Goal: Task Accomplishment & Management: Manage account settings

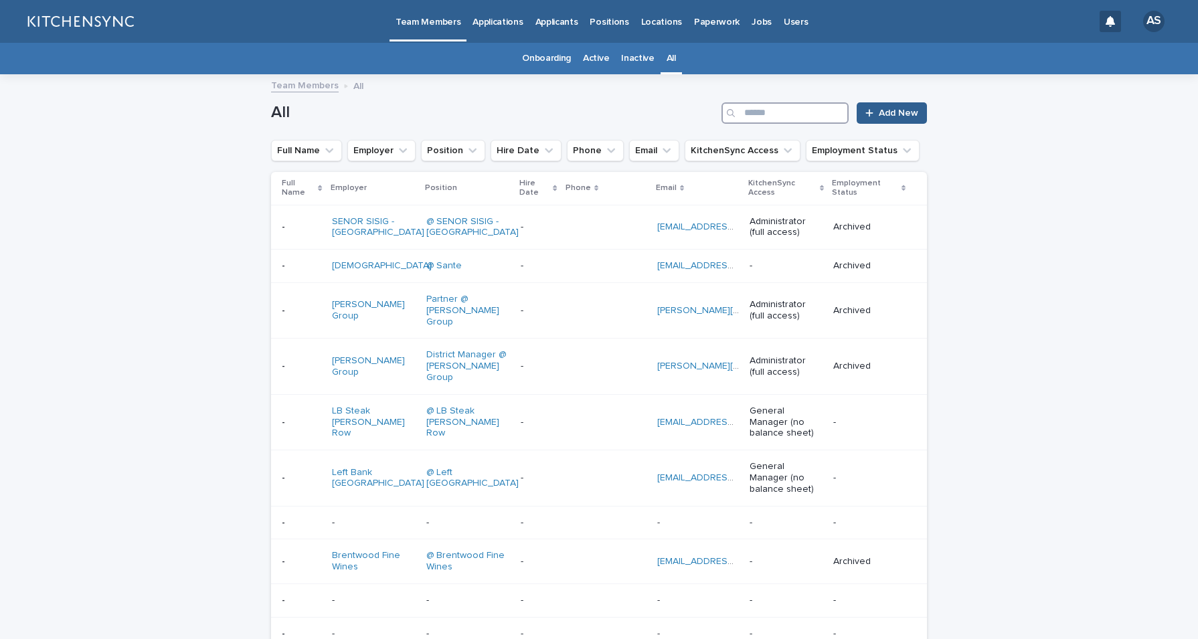
click at [762, 114] on input "Search" at bounding box center [784, 112] width 127 height 21
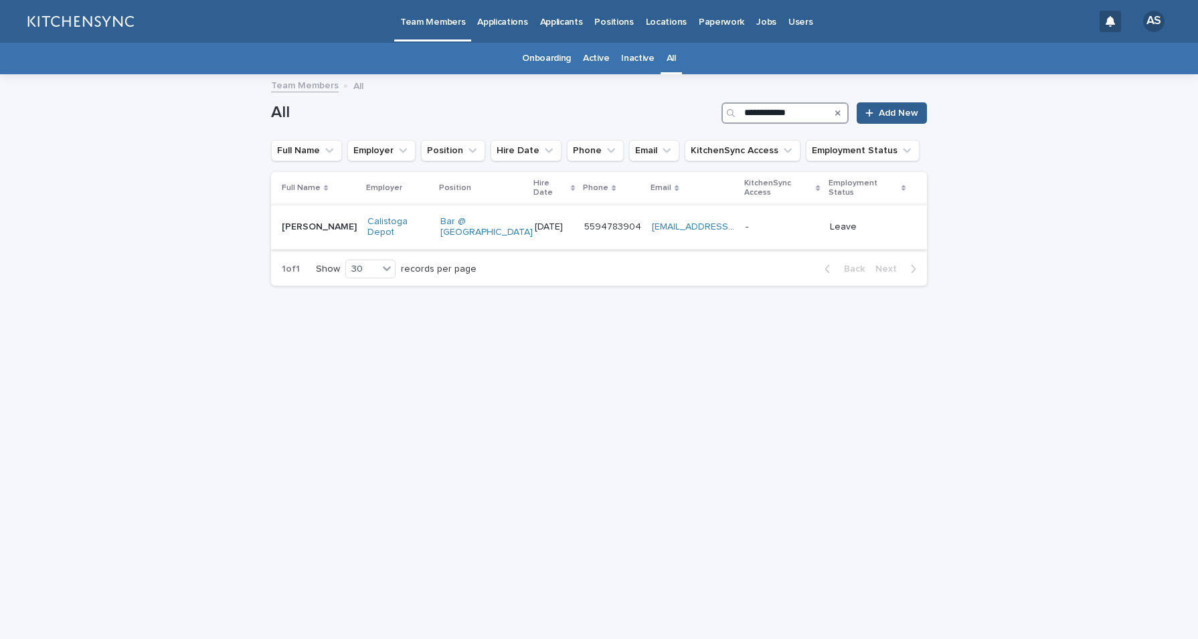
type input "**********"
click at [325, 227] on div "[PERSON_NAME] [PERSON_NAME]" at bounding box center [319, 227] width 75 height 22
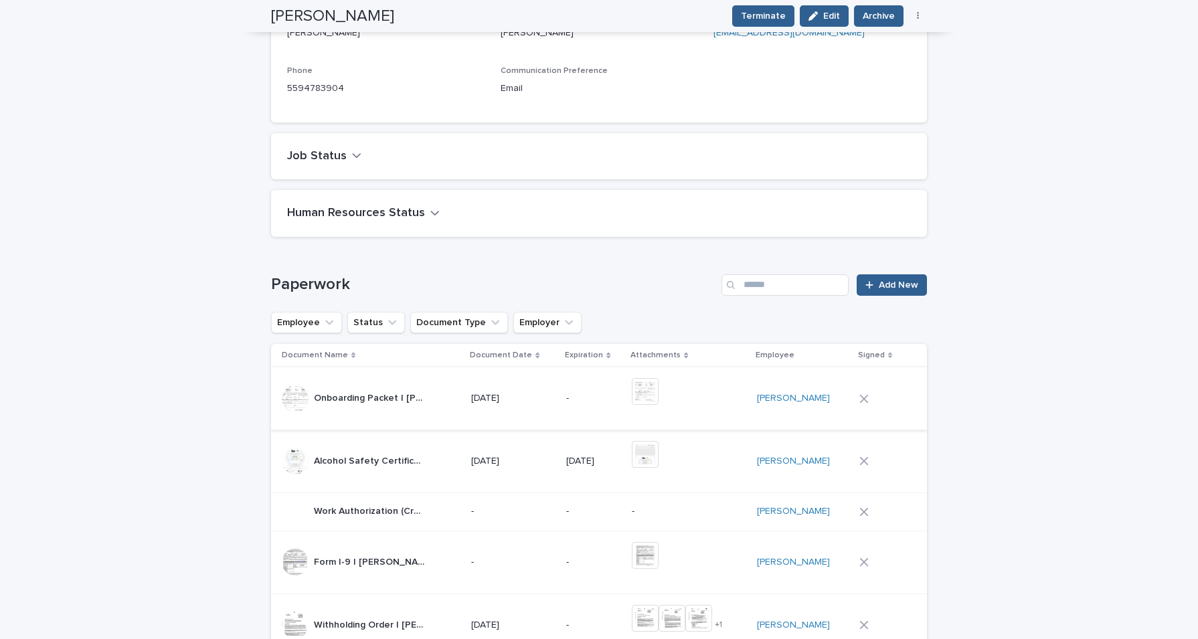
scroll to position [301, 0]
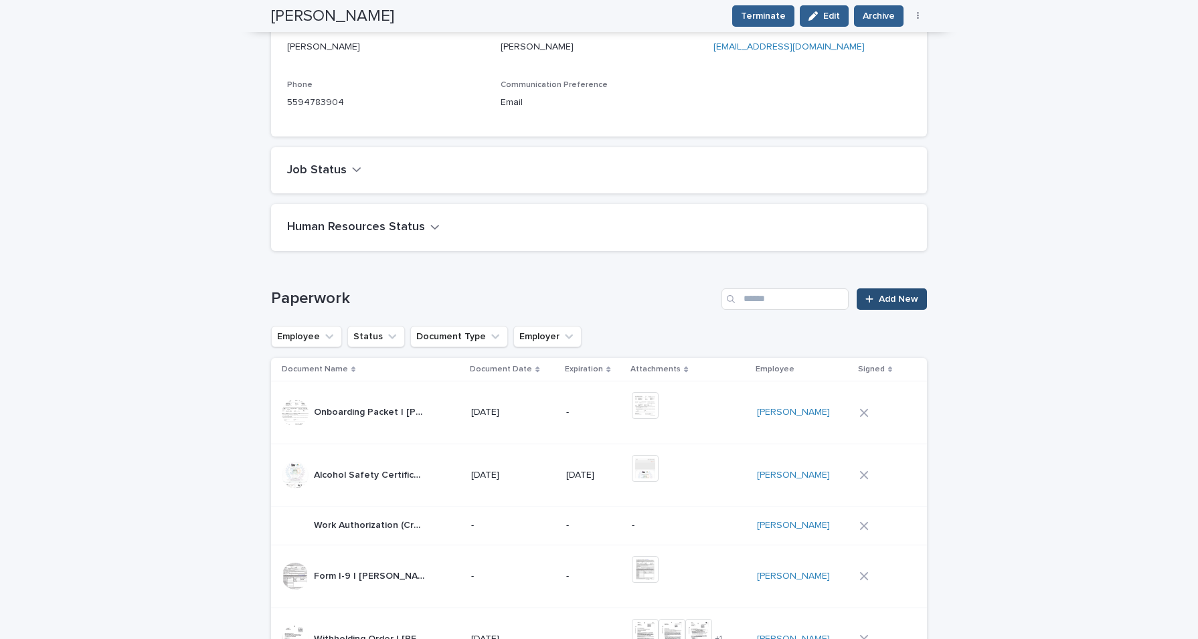
click at [894, 303] on span "Add New" at bounding box center [897, 298] width 39 height 9
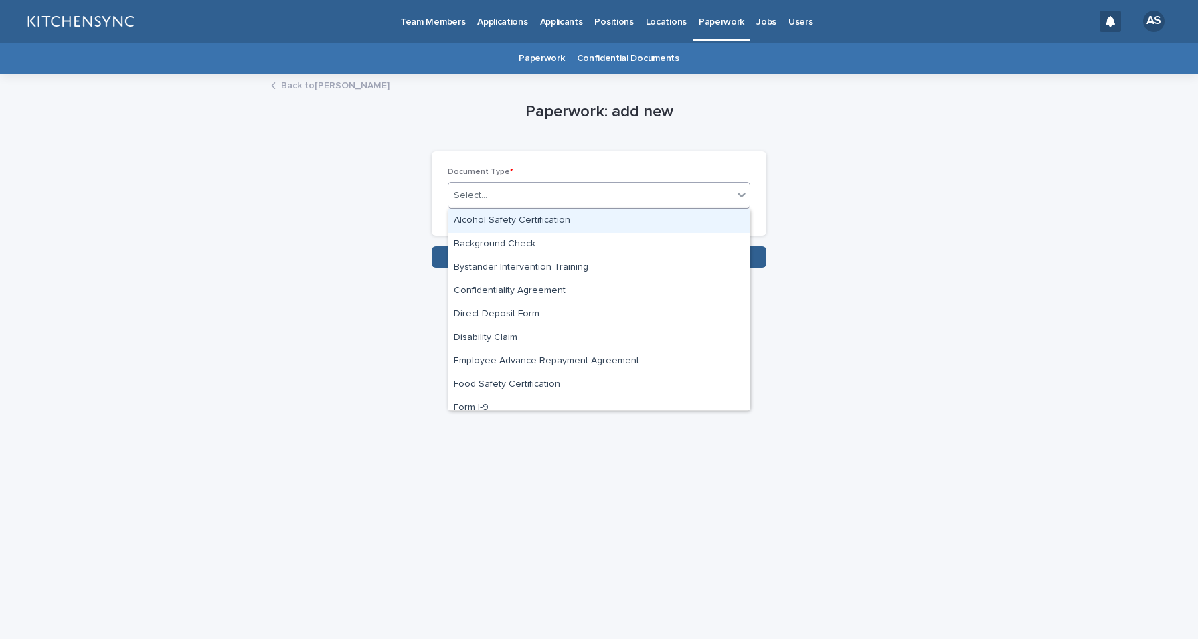
click at [616, 203] on div "Select..." at bounding box center [590, 196] width 284 height 22
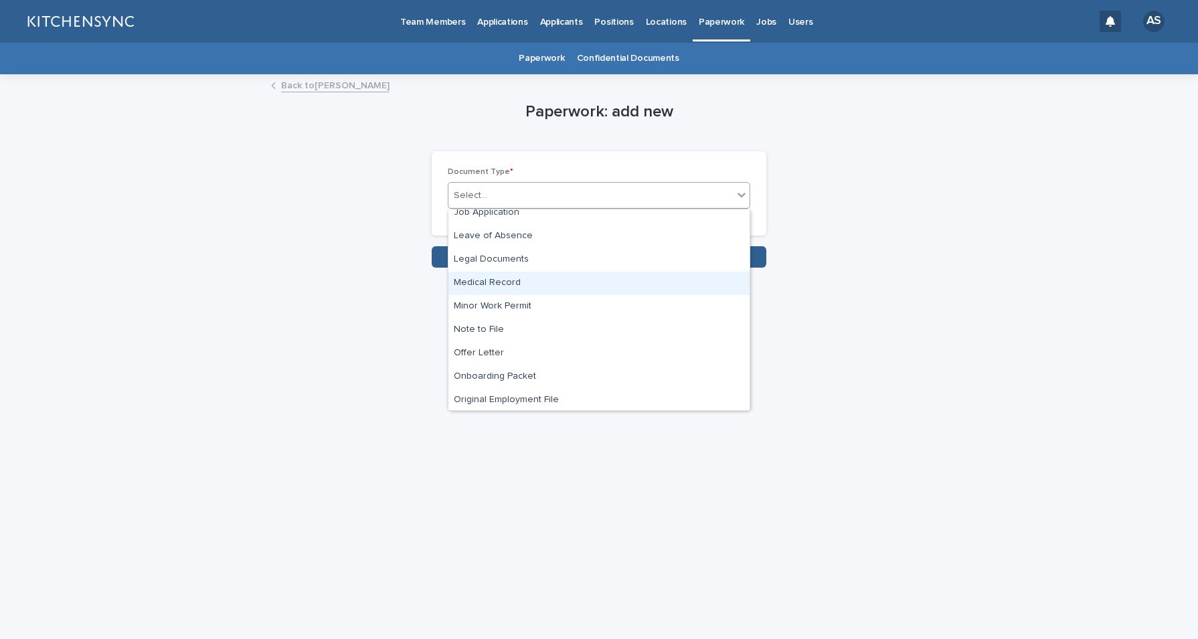
scroll to position [365, 0]
click at [618, 273] on div "Medical Record" at bounding box center [598, 277] width 301 height 23
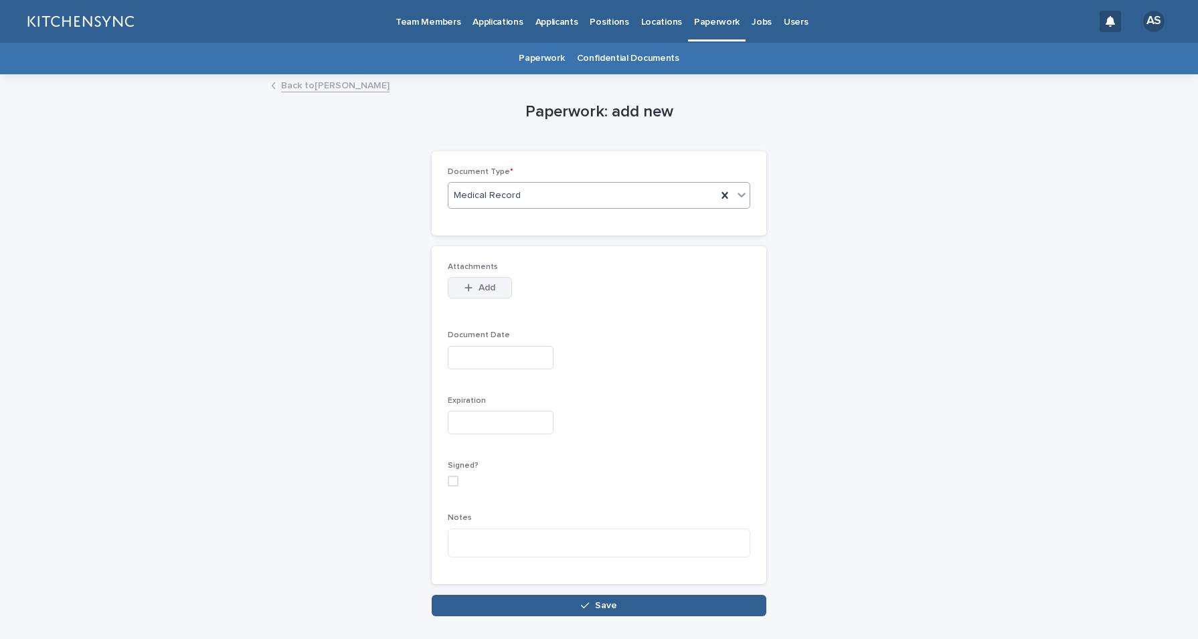
click at [478, 288] on span "Add" at bounding box center [486, 287] width 17 height 9
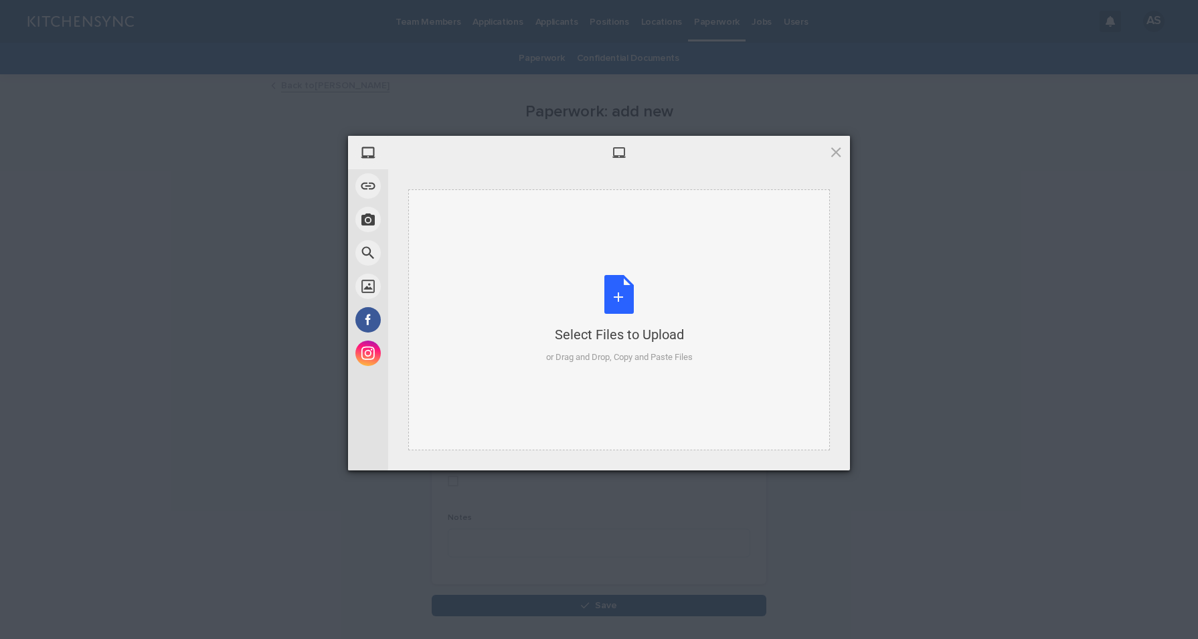
click at [614, 292] on div "Select Files to Upload or Drag and Drop, Copy and Paste Files" at bounding box center [619, 319] width 147 height 89
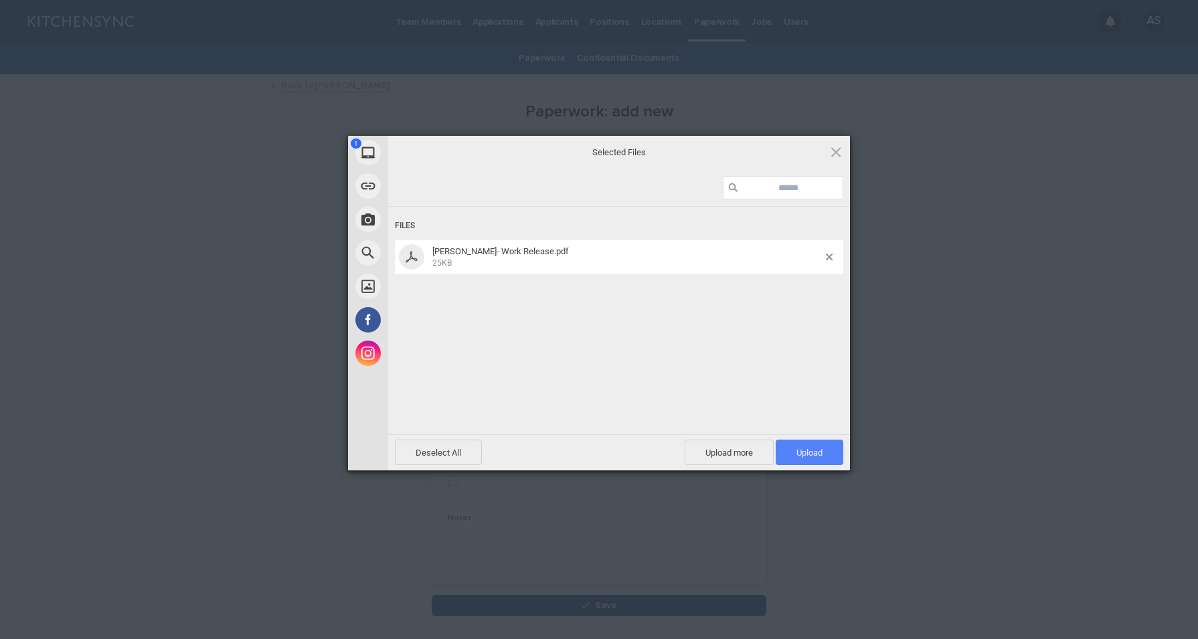
click at [813, 455] on span "Upload 1" at bounding box center [809, 453] width 26 height 10
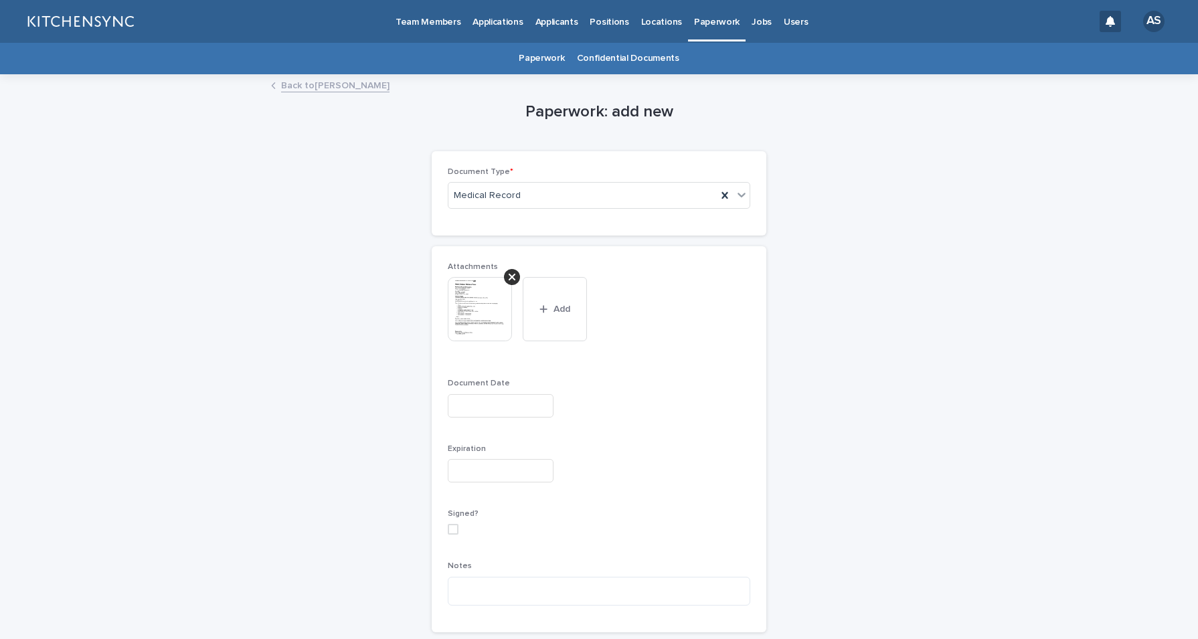
click at [473, 400] on input "text" at bounding box center [501, 405] width 106 height 23
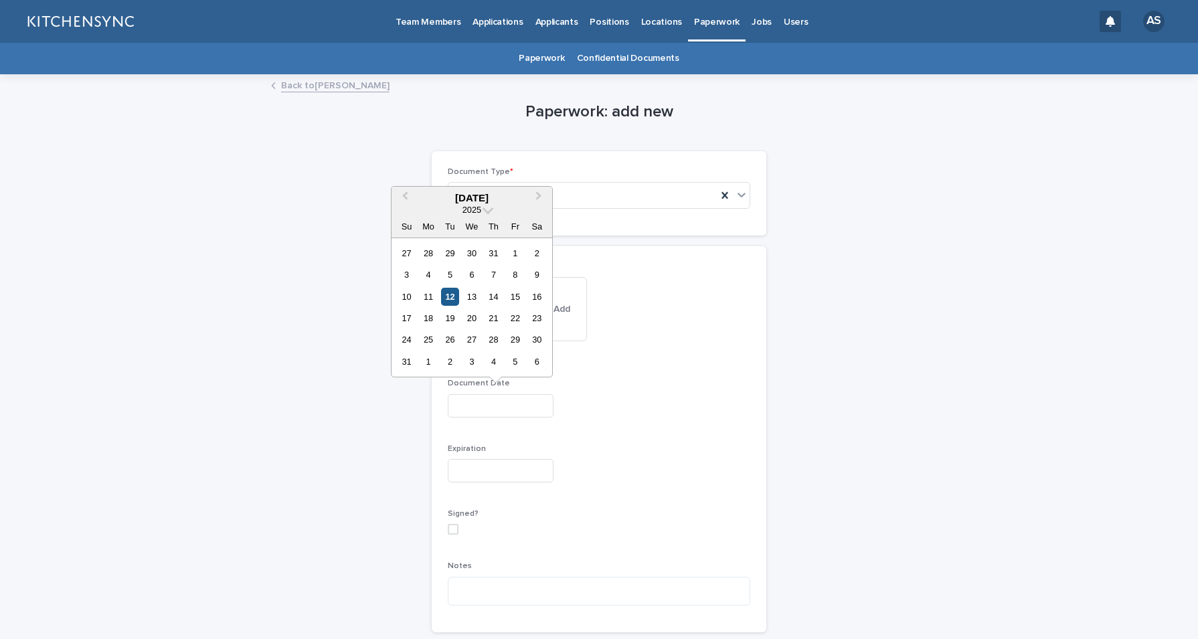
click at [456, 295] on div "12" at bounding box center [450, 297] width 18 height 18
type input "**********"
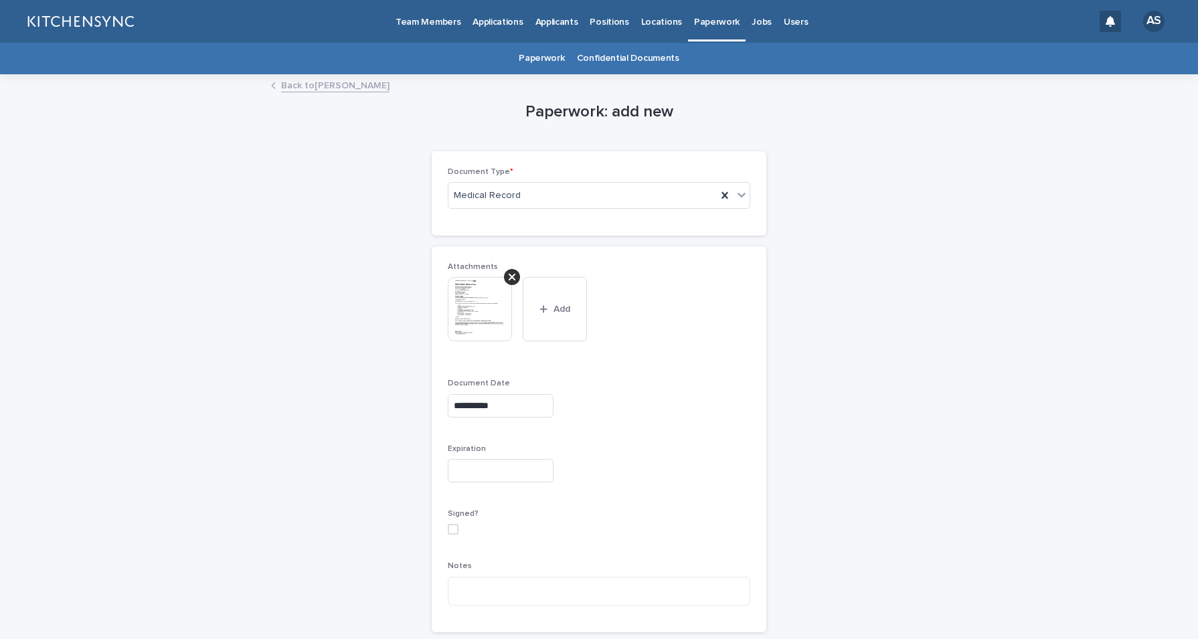
scroll to position [92, 0]
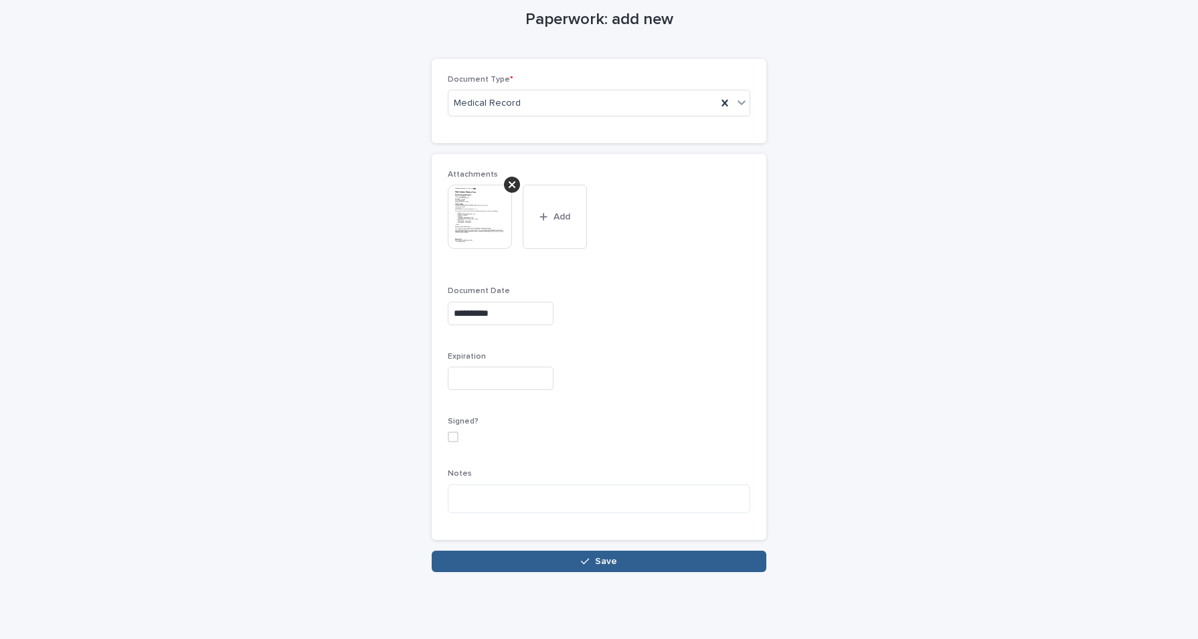
click at [574, 410] on div "**********" at bounding box center [599, 347] width 302 height 354
click at [588, 565] on button "Save" at bounding box center [599, 561] width 335 height 21
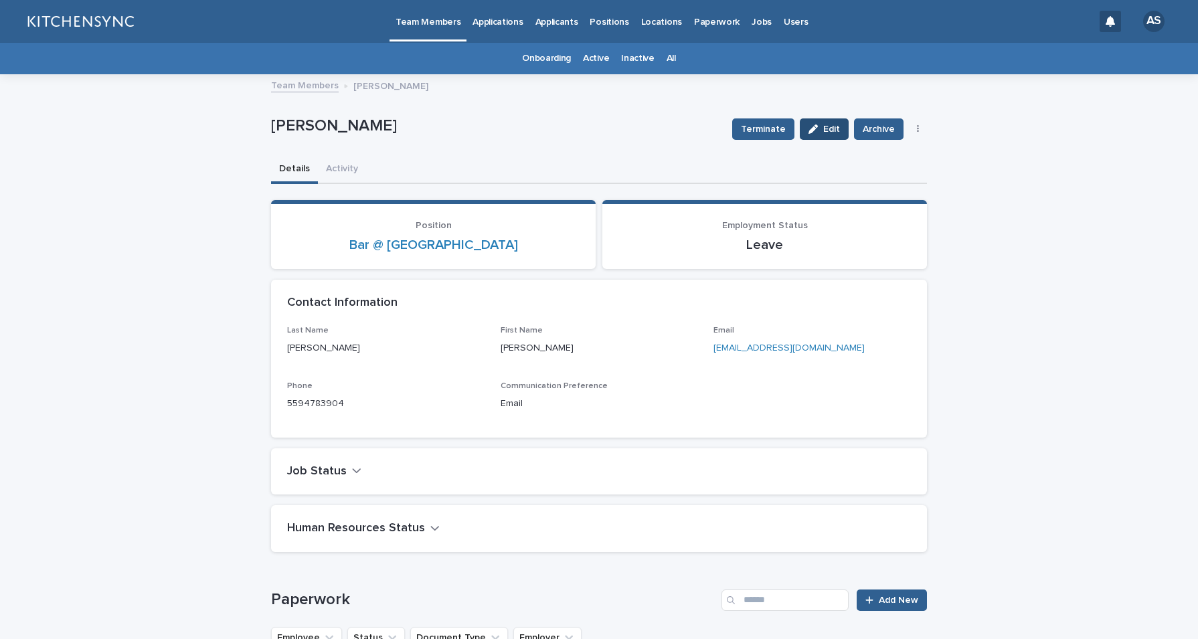
click at [829, 129] on span "Edit" at bounding box center [831, 128] width 17 height 9
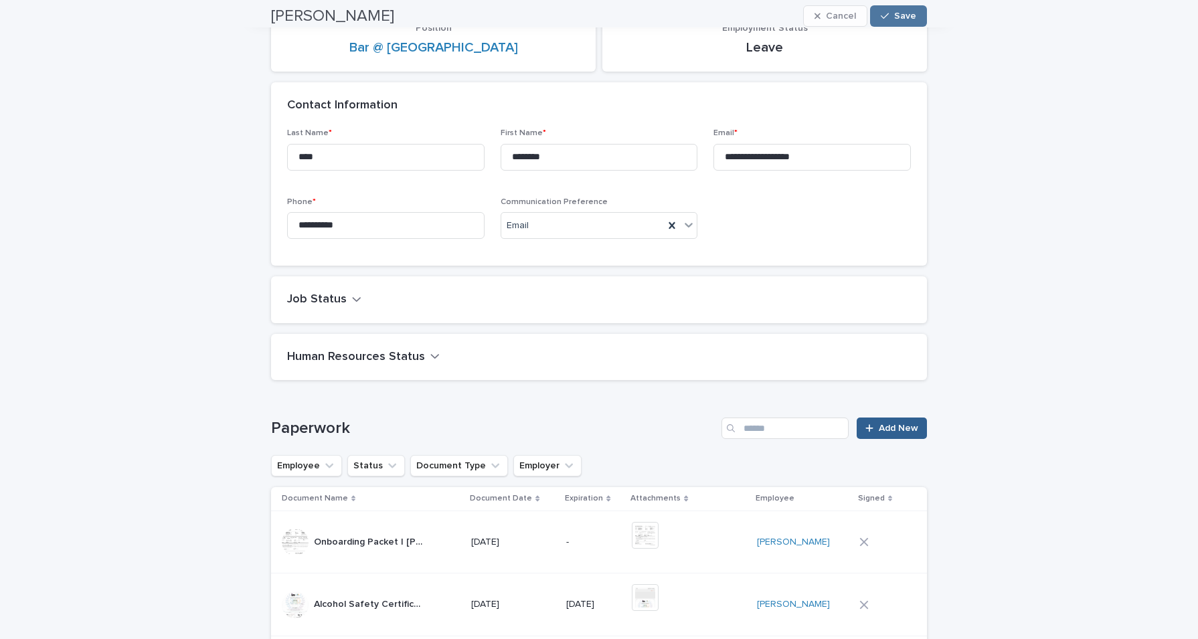
scroll to position [216, 0]
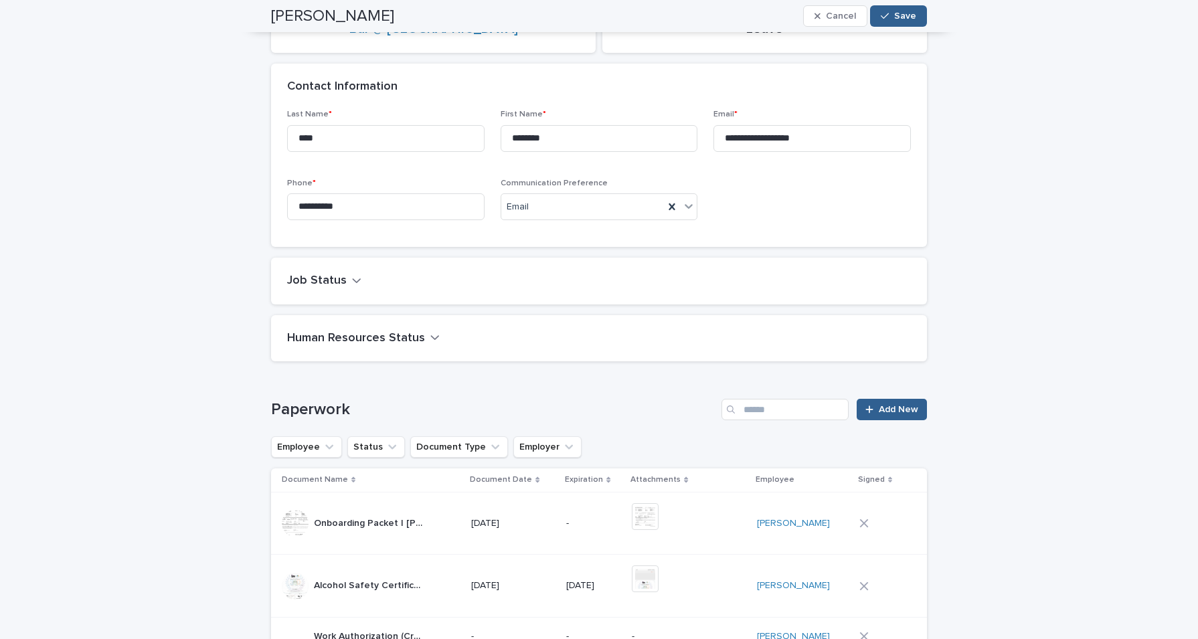
click at [430, 335] on icon "button" at bounding box center [434, 337] width 9 height 12
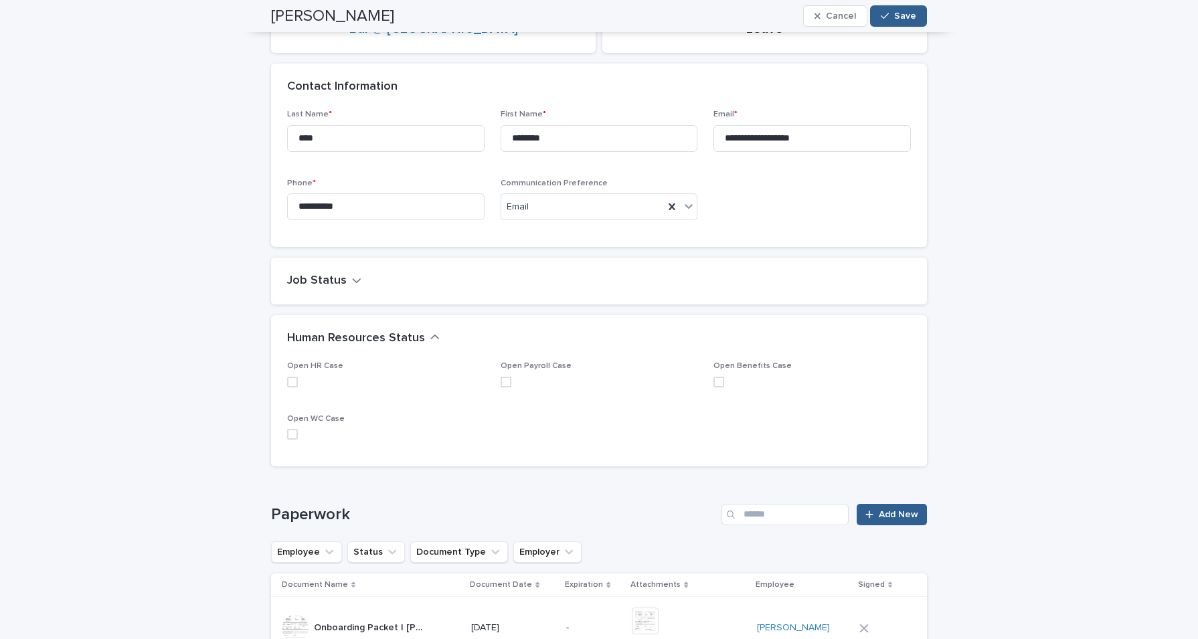
click at [353, 280] on icon "button" at bounding box center [357, 280] width 8 height 5
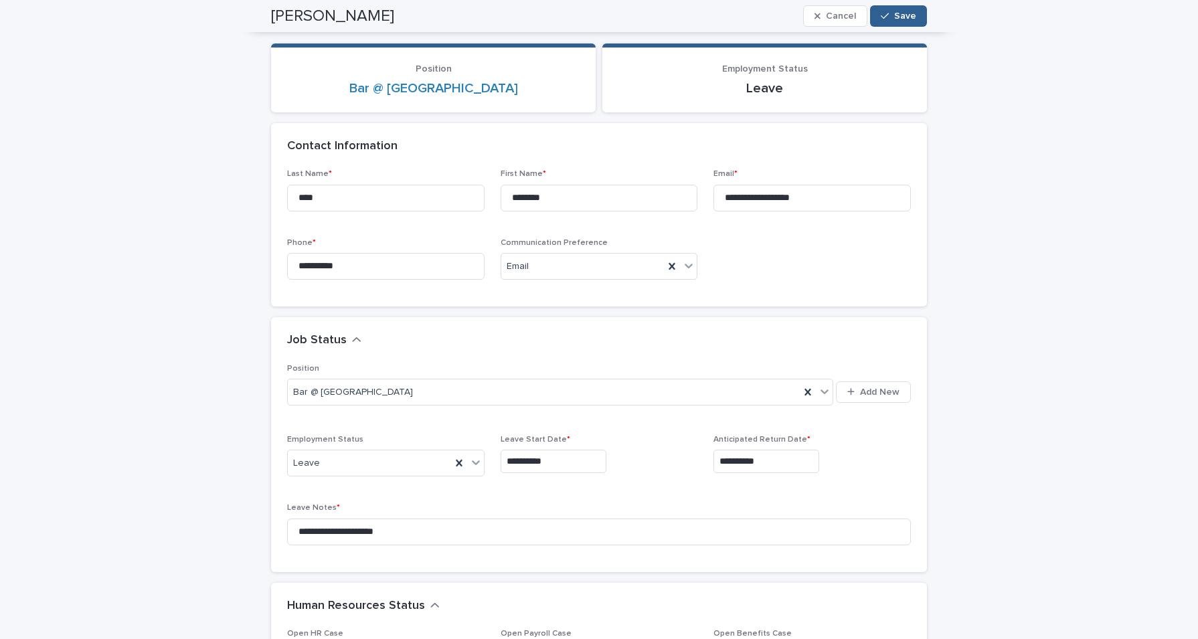
scroll to position [162, 0]
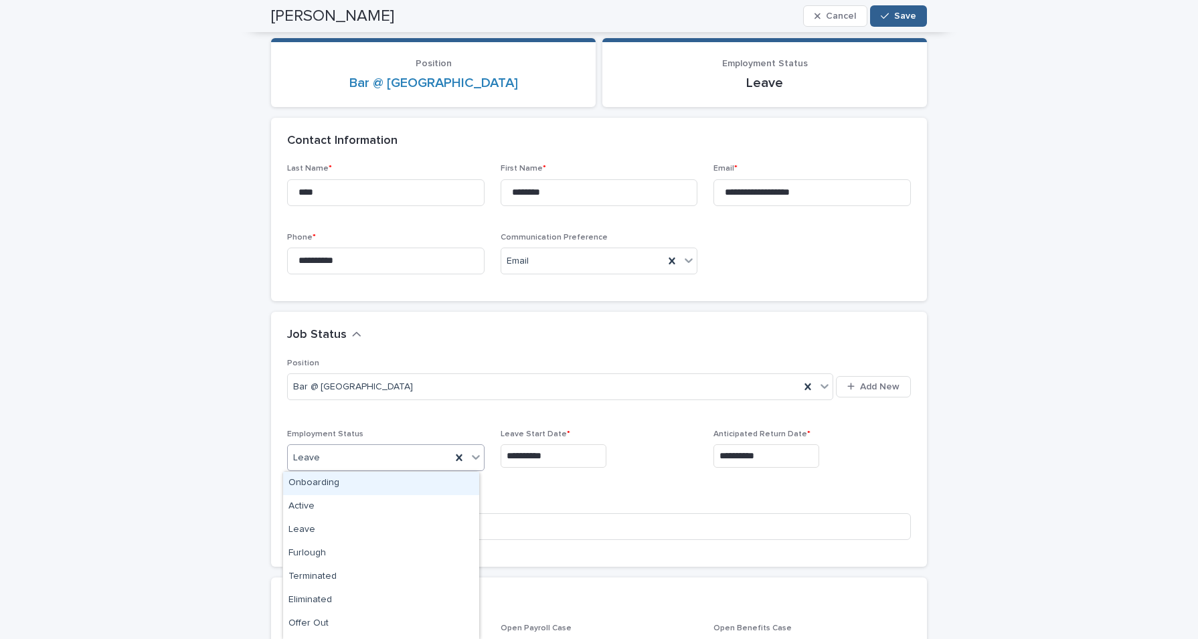
click at [472, 458] on icon at bounding box center [476, 458] width 8 height 5
click at [412, 508] on div "Active" at bounding box center [381, 506] width 196 height 23
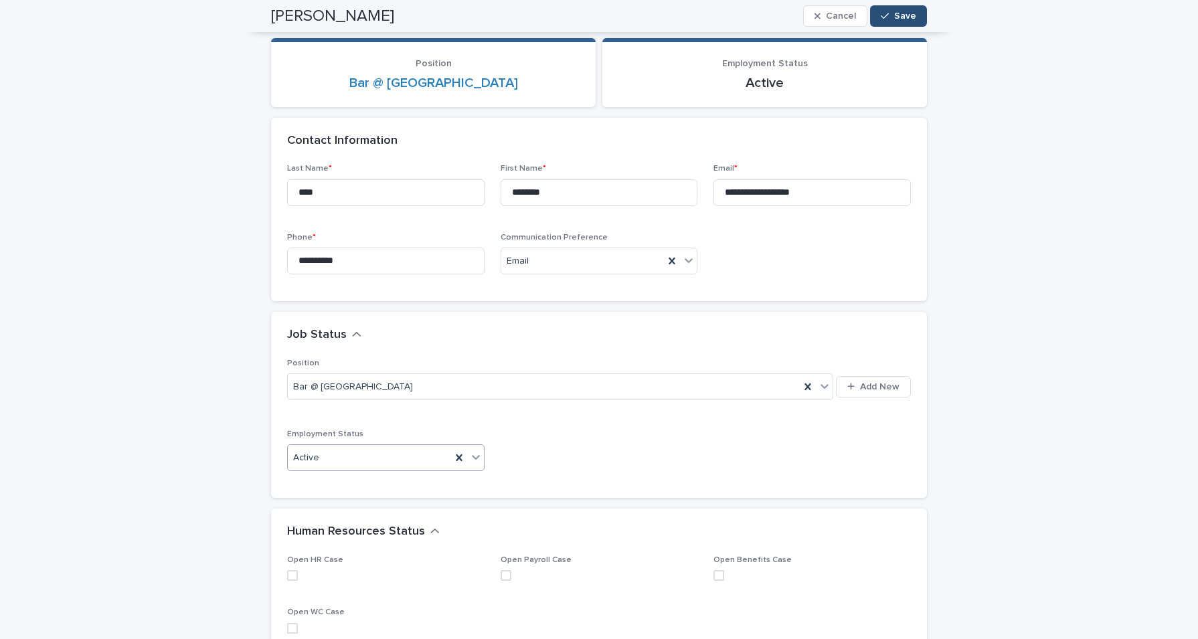
click at [907, 15] on span "Save" at bounding box center [905, 15] width 22 height 9
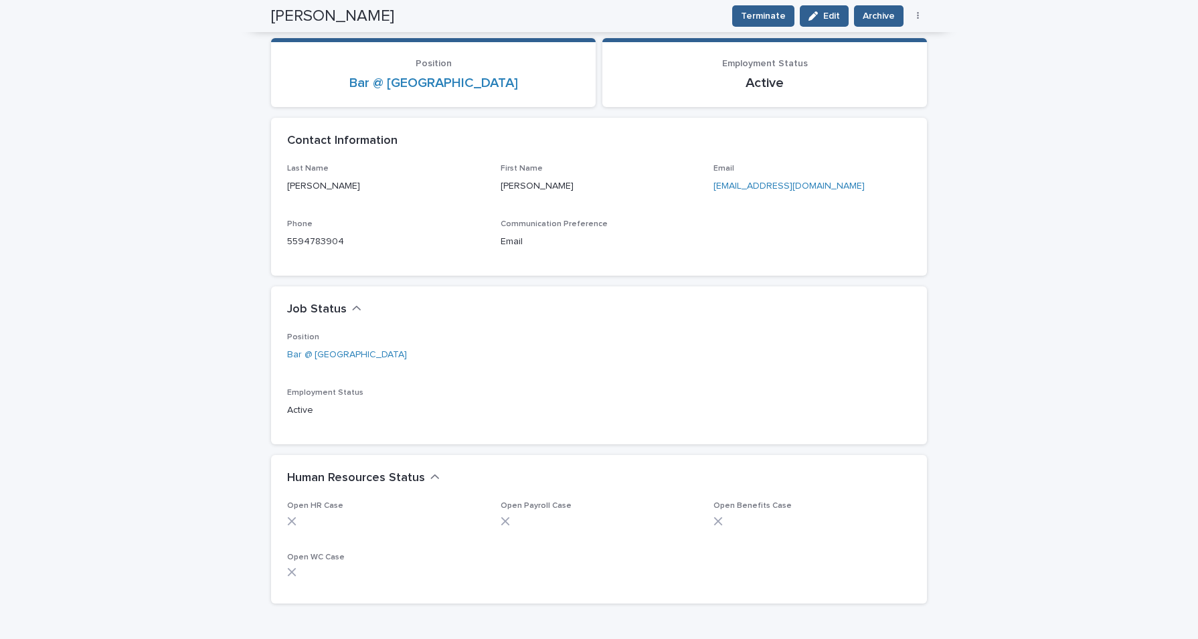
scroll to position [0, 0]
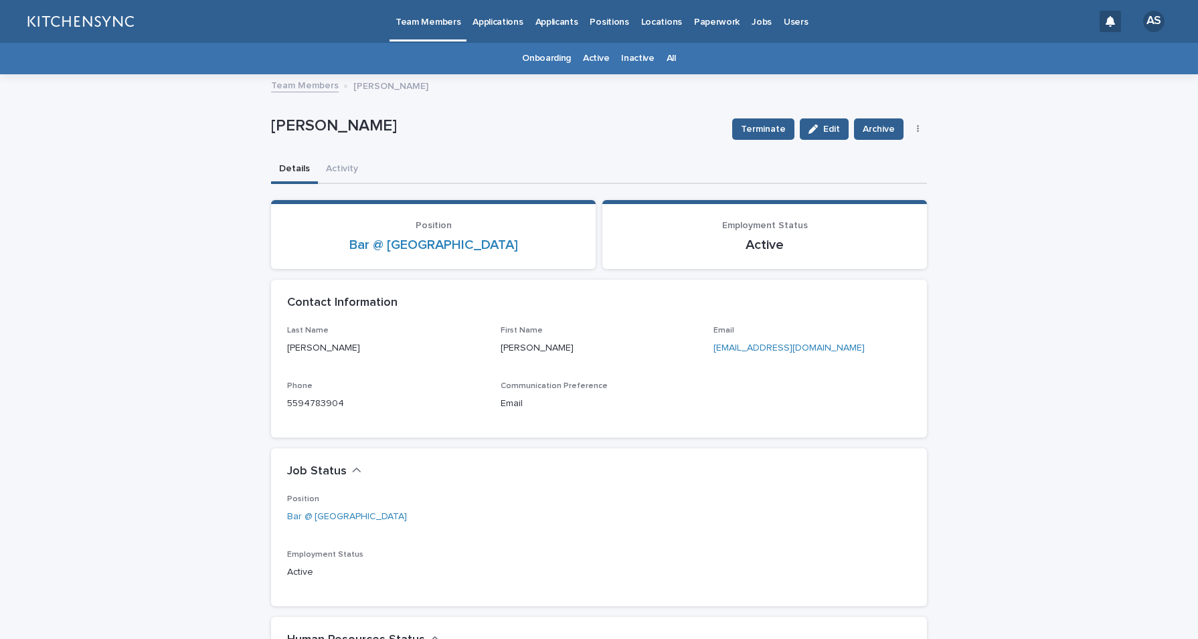
click at [666, 63] on link "All" at bounding box center [670, 58] width 9 height 31
